Goal: Information Seeking & Learning: Learn about a topic

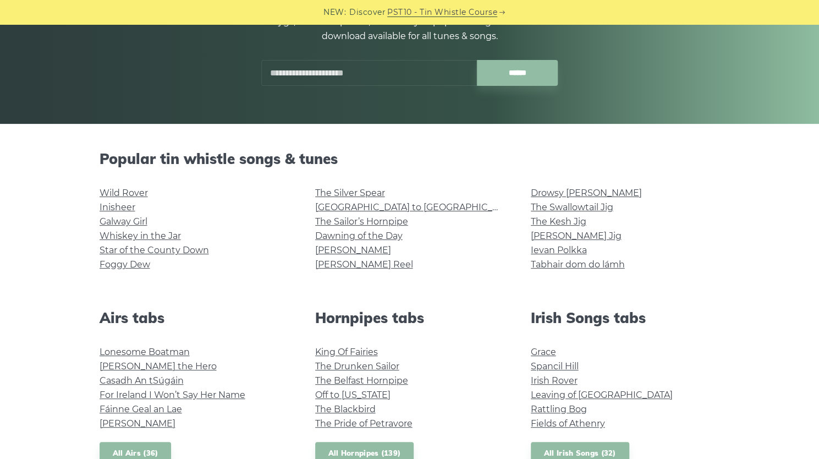
click at [126, 221] on link "Galway Girl" at bounding box center [124, 221] width 48 height 10
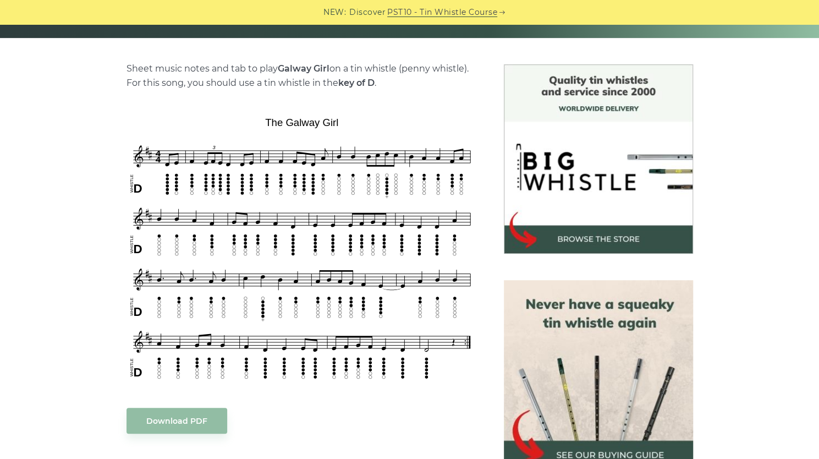
scroll to position [275, 0]
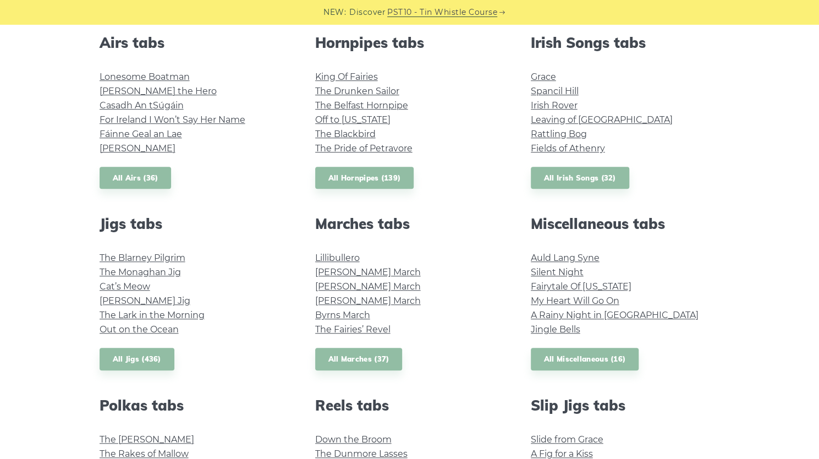
scroll to position [220, 0]
